Goal: Information Seeking & Learning: Learn about a topic

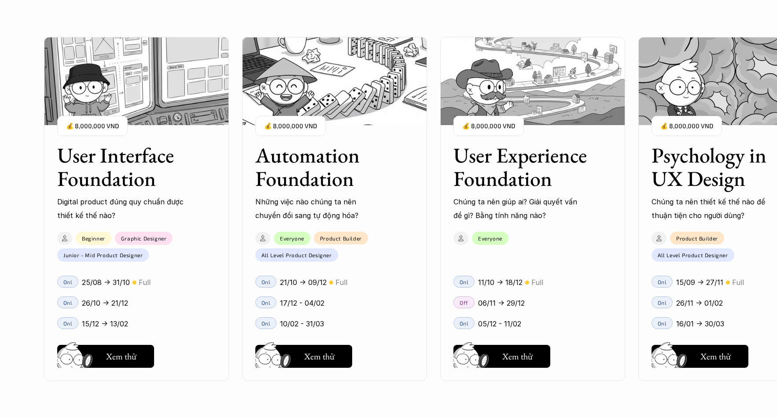
scroll to position [837, 0]
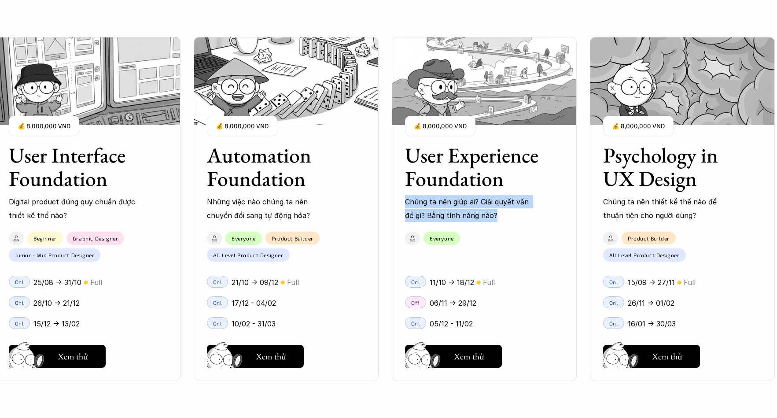
drag, startPoint x: 587, startPoint y: 212, endPoint x: 388, endPoint y: 193, distance: 200.0
click at [388, 193] on div "User Interface Foundation Digital product đúng quy chuẩn được thiết kế thế nào?…" at bounding box center [388, 209] width 689 height 418
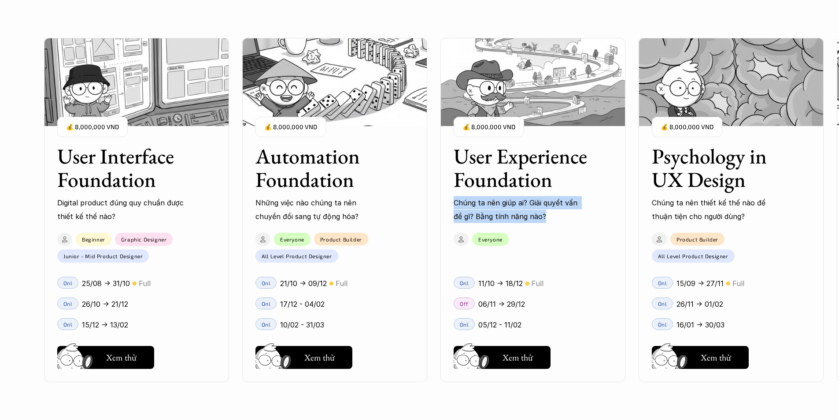
scroll to position [1057, 0]
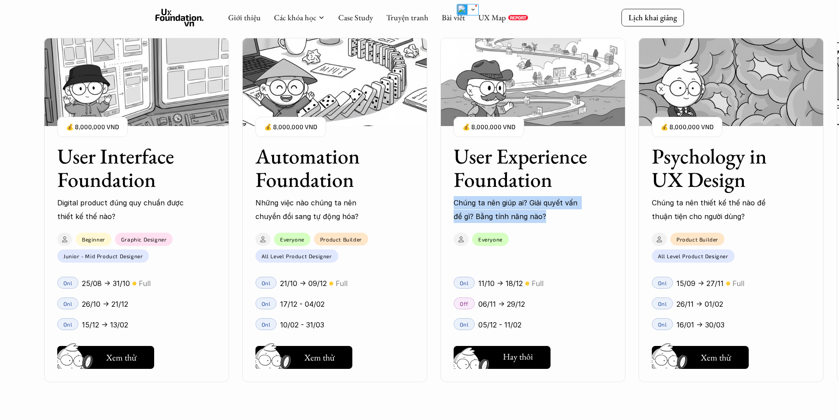
click at [507, 358] on h5 "Xem thử" at bounding box center [517, 358] width 30 height 12
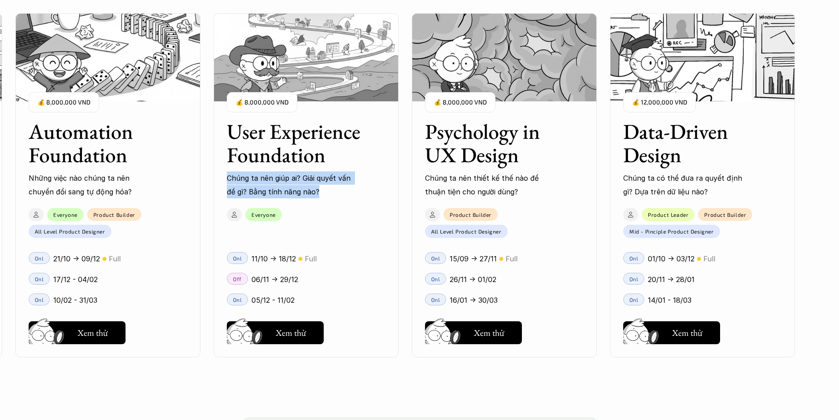
scroll to position [925, 0]
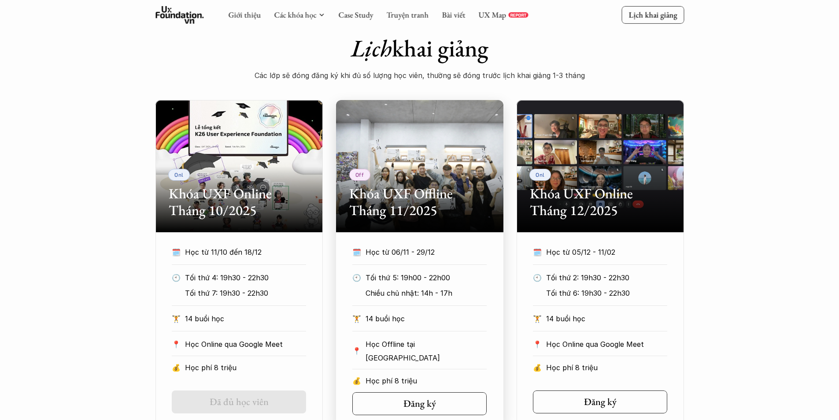
scroll to position [352, 0]
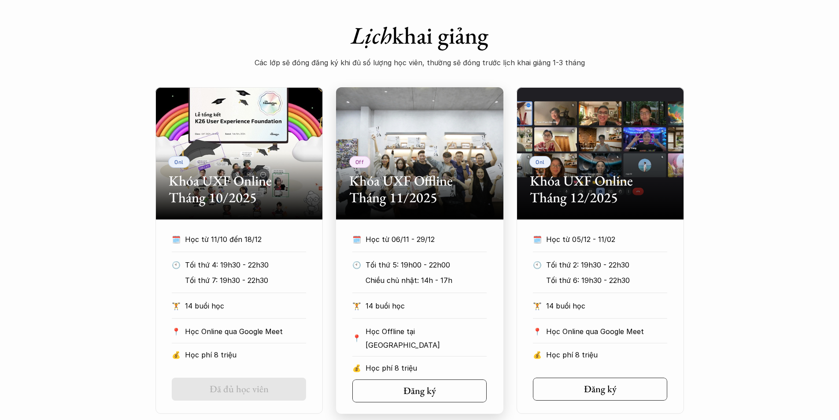
click at [416, 222] on section "Off Khóa UXF Offline Tháng 11/2025 🗓️ Học từ 06/11 - 29/12 🕙 Tối thứ 5: 19h00 -…" at bounding box center [419, 250] width 167 height 326
click at [417, 284] on p "Chiều chủ nhật: 14h - 17h" at bounding box center [426, 279] width 121 height 13
click at [409, 314] on div "🏋️ 14 buổi học" at bounding box center [419, 308] width 134 height 19
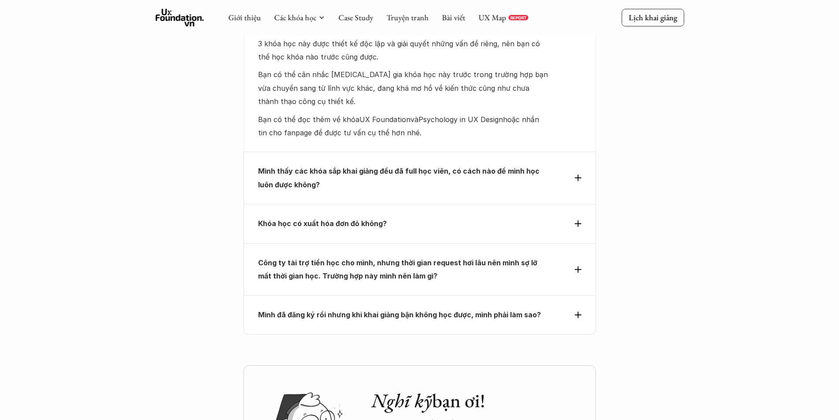
scroll to position [3743, 0]
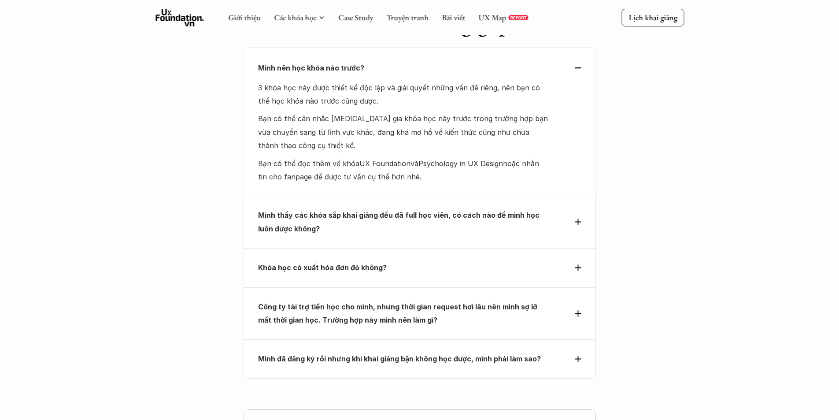
click at [417, 261] on p "Khóa học có xuất hóa đơn đỏ không?" at bounding box center [403, 267] width 291 height 13
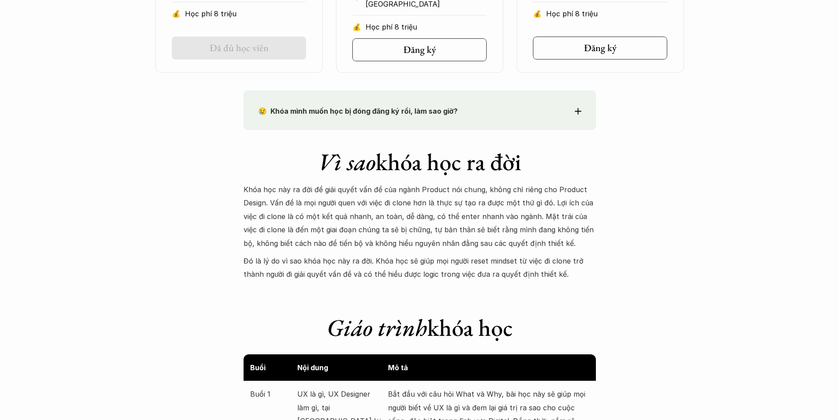
scroll to position [705, 0]
